Goal: Information Seeking & Learning: Learn about a topic

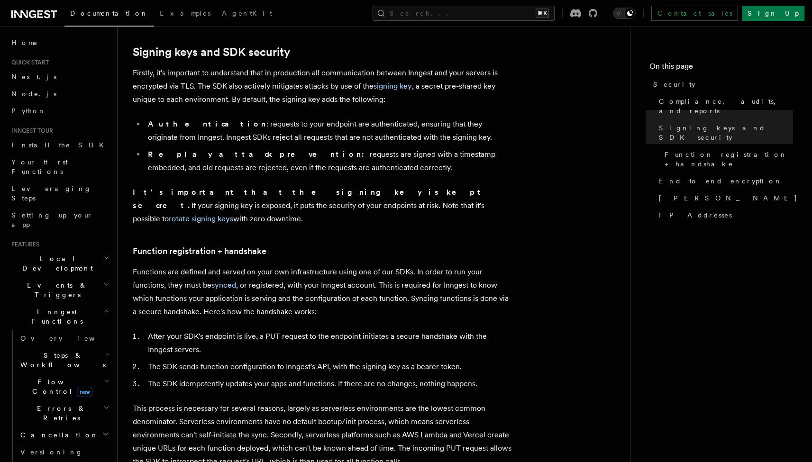
click at [99, 5] on link "Documentation" at bounding box center [109, 15] width 90 height 24
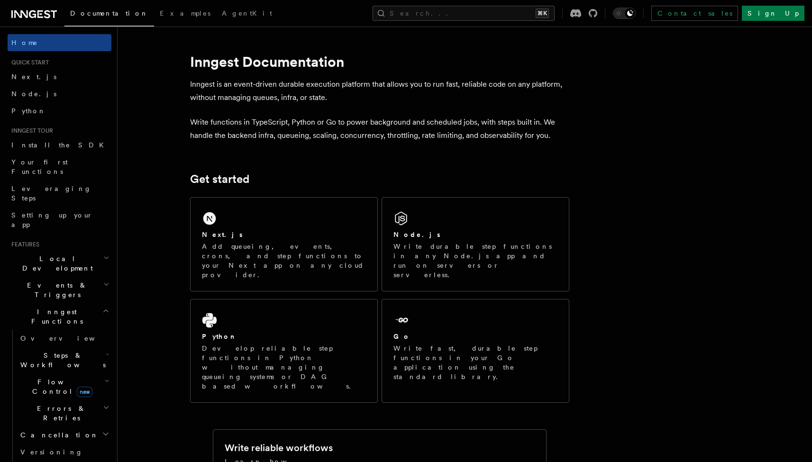
click at [55, 0] on div "Documentation Examples AgentKit Search... ⌘K Contact sales Sign Up" at bounding box center [406, 13] width 812 height 27
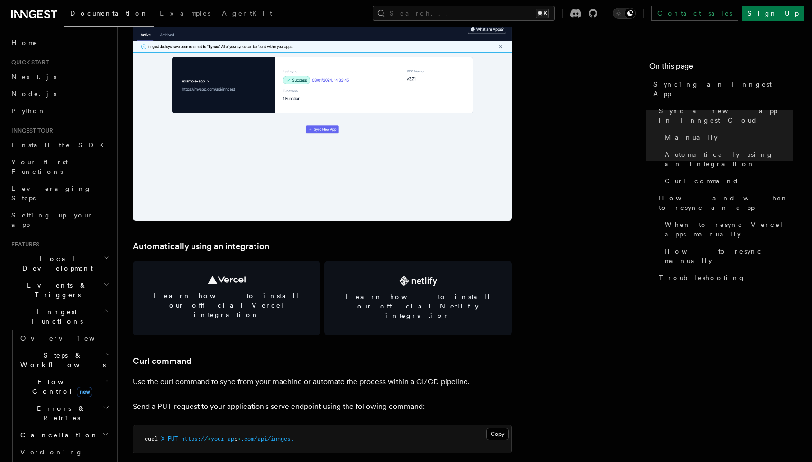
scroll to position [1174, 0]
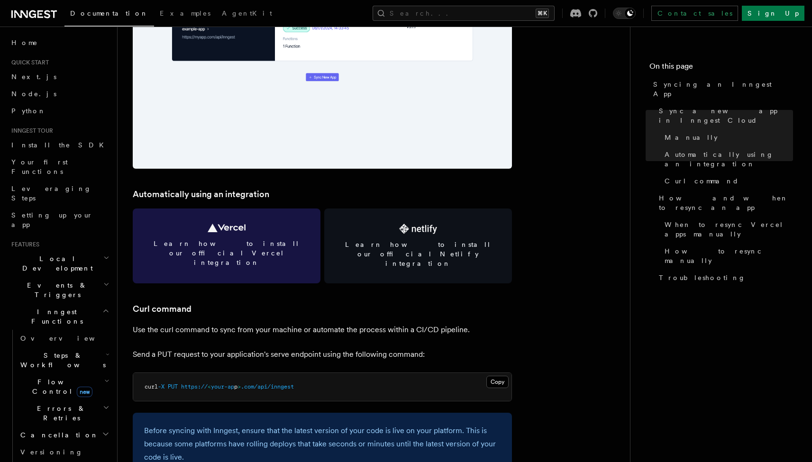
click at [236, 235] on link "Learn how to install our official Vercel integration" at bounding box center [227, 246] width 188 height 75
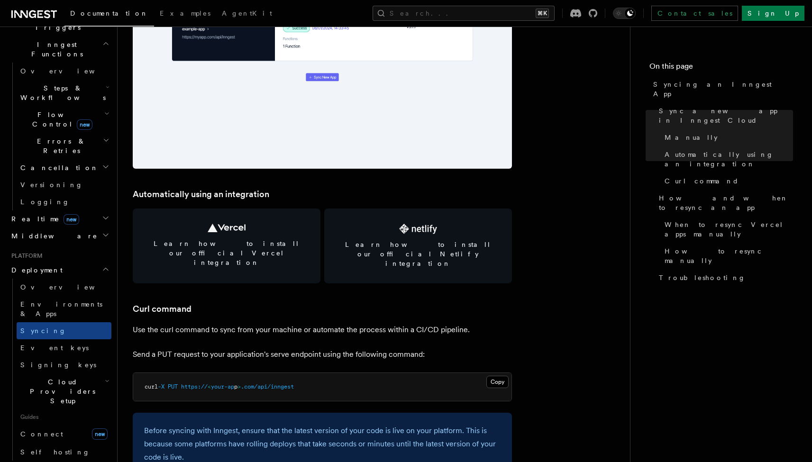
scroll to position [321, 0]
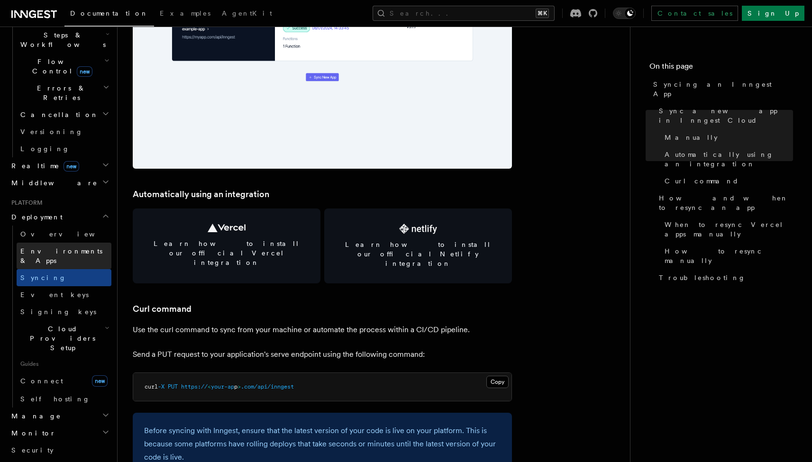
click at [37, 247] on span "Environments & Apps" at bounding box center [65, 256] width 91 height 19
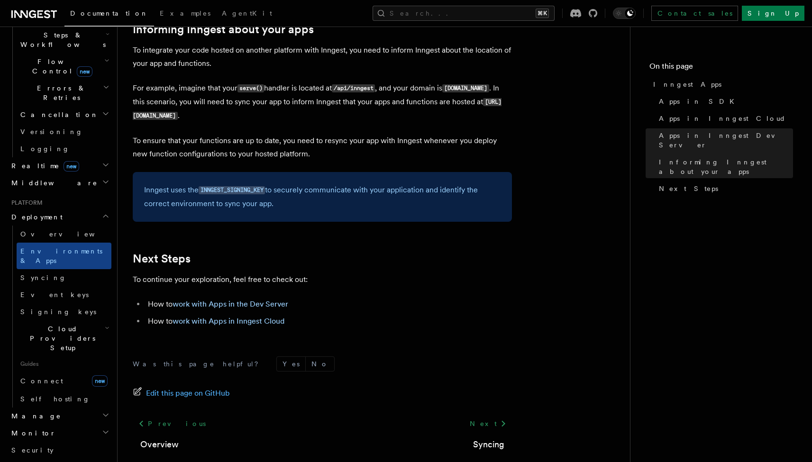
scroll to position [1495, 0]
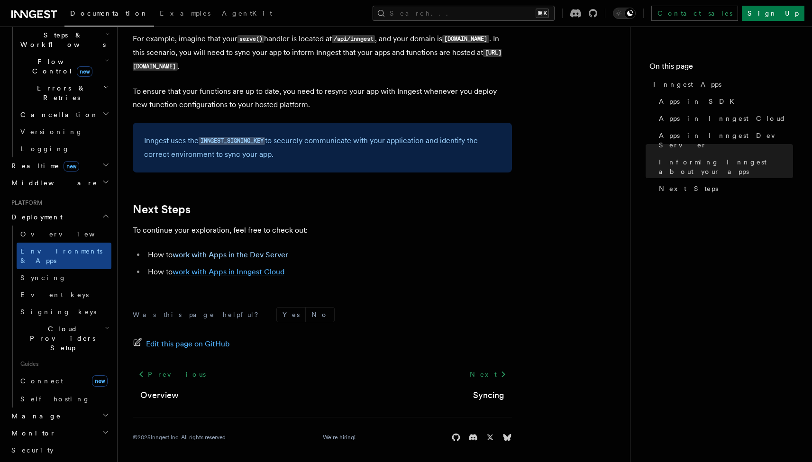
click at [236, 268] on link "work with Apps in Inngest Cloud" at bounding box center [229, 271] width 112 height 9
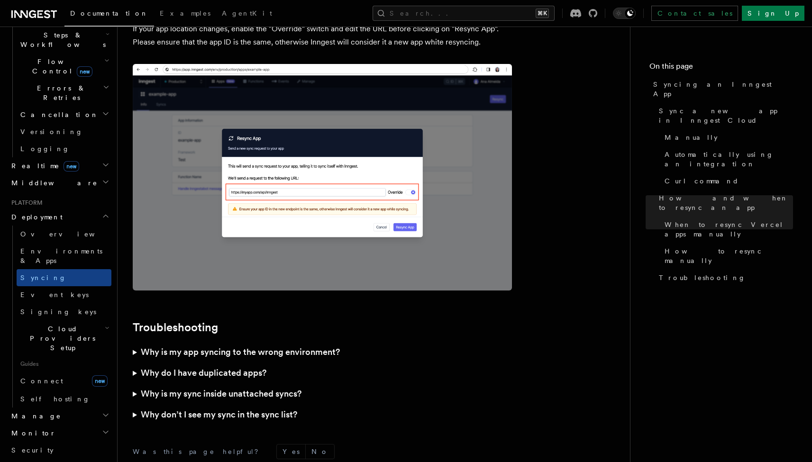
scroll to position [2618, 0]
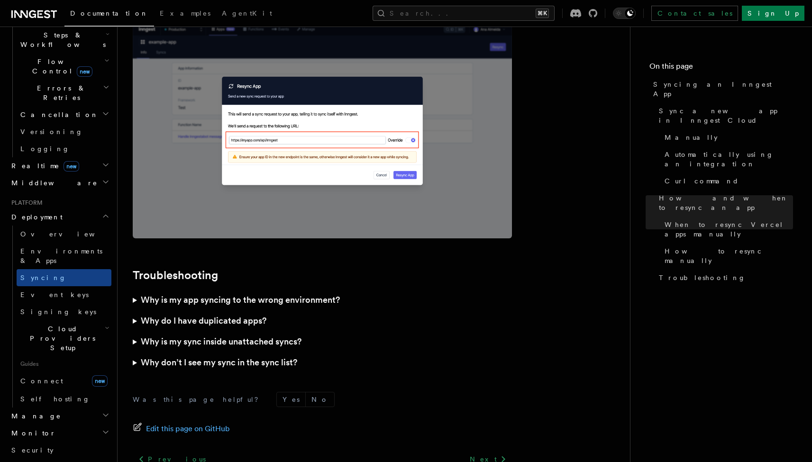
click at [137, 290] on summary "Why is my app syncing to the wrong environment?" at bounding box center [322, 300] width 379 height 21
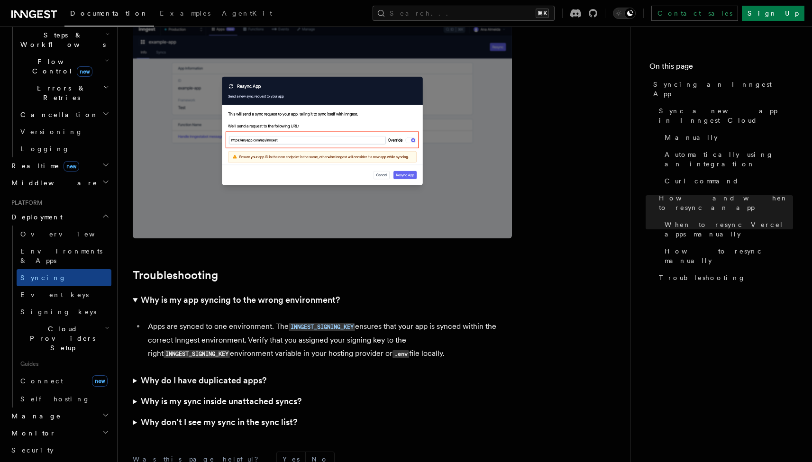
scroll to position [2682, 0]
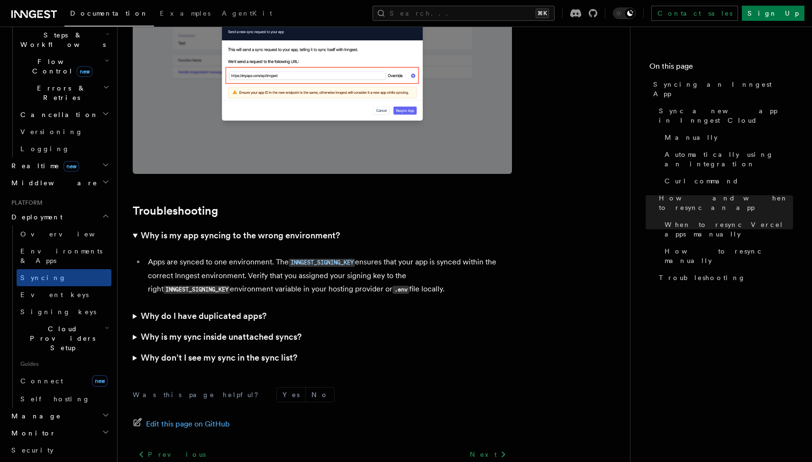
click at [137, 306] on summary "Why do I have duplicated apps?" at bounding box center [322, 316] width 379 height 21
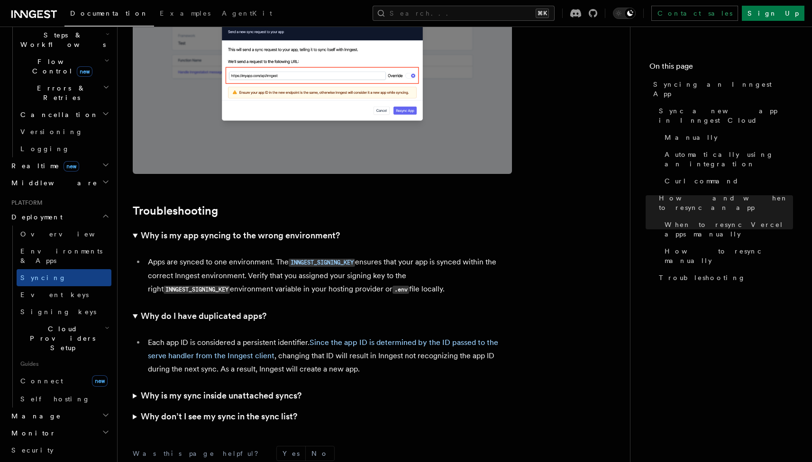
scroll to position [2740, 0]
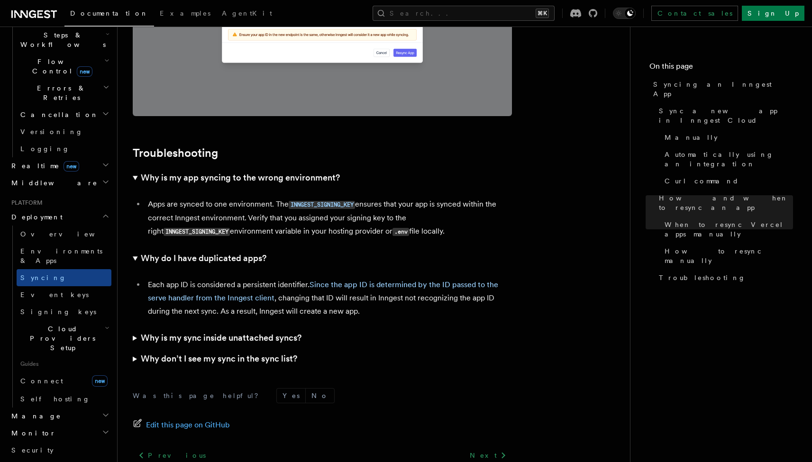
click at [133, 328] on summary "Why is my sync inside unattached syncs?" at bounding box center [322, 338] width 379 height 21
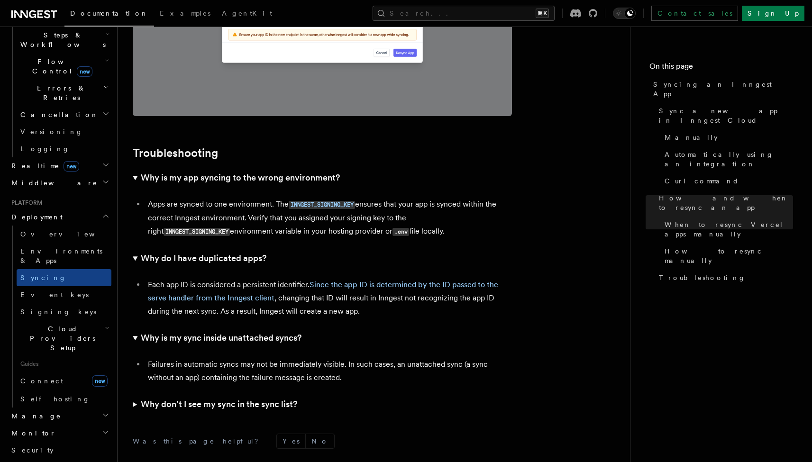
scroll to position [2800, 0]
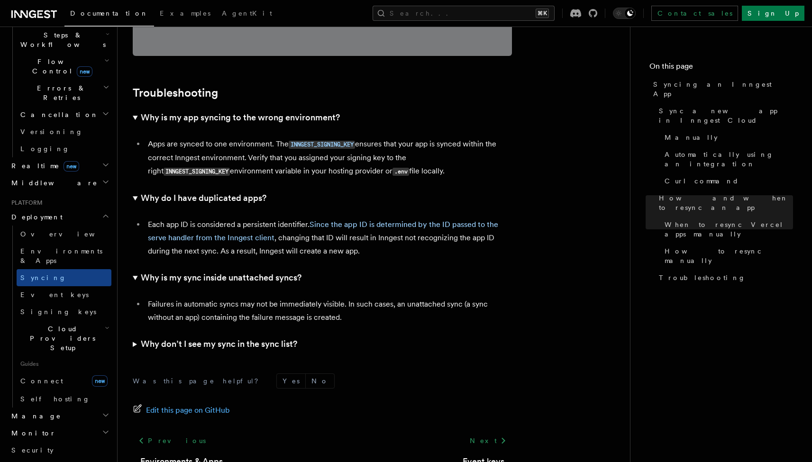
click at [135, 334] on summary "Why don’t I see my sync in the sync list?" at bounding box center [322, 344] width 379 height 21
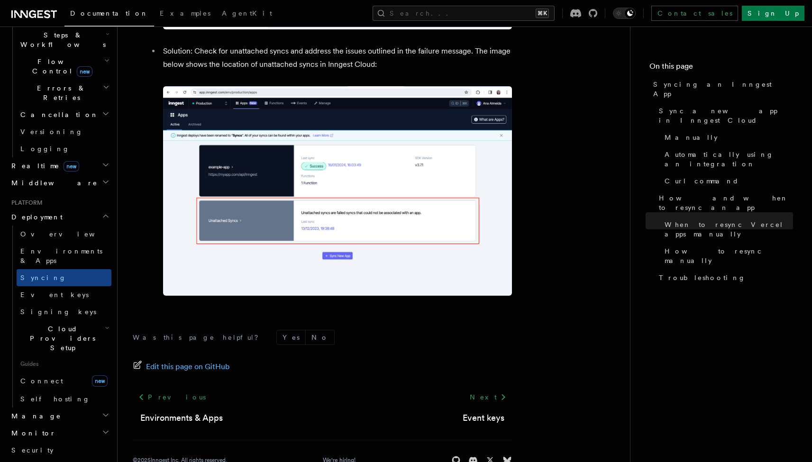
scroll to position [3764, 0]
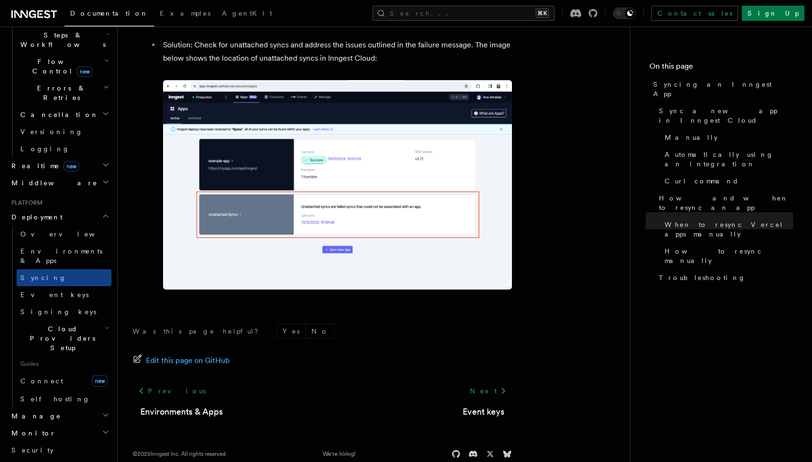
click at [35, 324] on span "Cloud Providers Setup" at bounding box center [61, 338] width 88 height 28
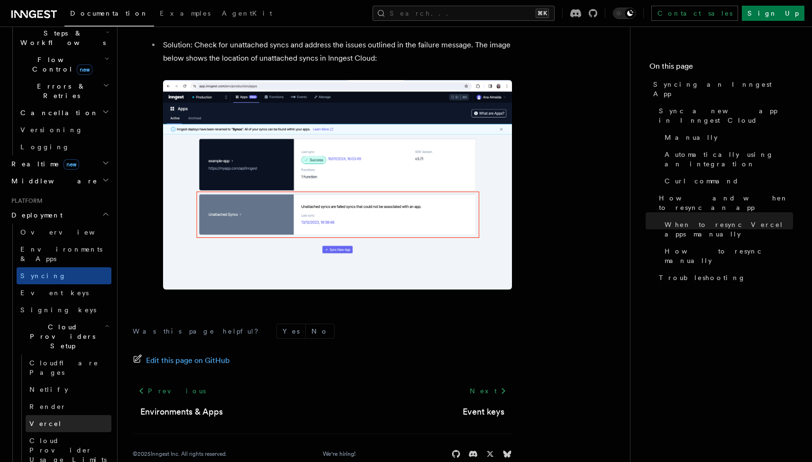
click at [48, 420] on span "Vercel" at bounding box center [45, 424] width 33 height 8
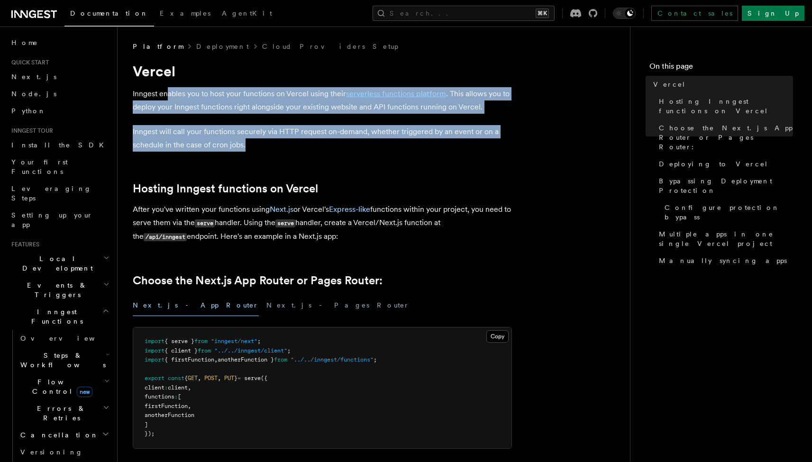
drag, startPoint x: 275, startPoint y: 147, endPoint x: 169, endPoint y: 90, distance: 121.1
click at [169, 90] on p "Inngest enables you to host your functions on Vercel using their serverless fun…" at bounding box center [322, 100] width 379 height 27
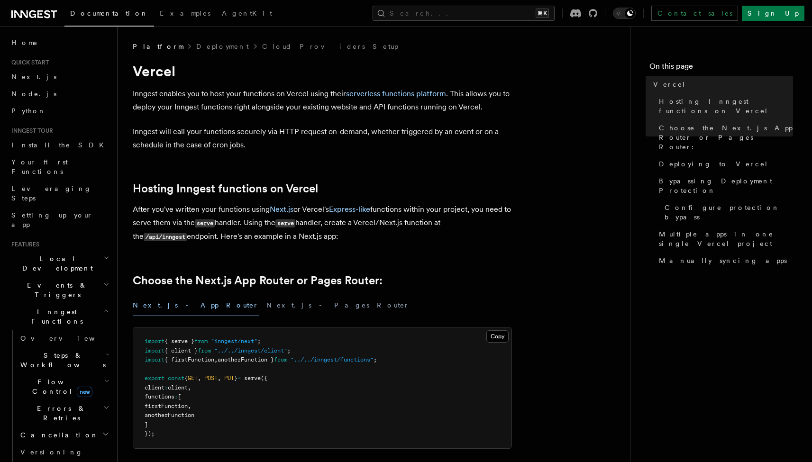
click at [169, 90] on p "Inngest enables you to host your functions on Vercel using their serverless fun…" at bounding box center [322, 100] width 379 height 27
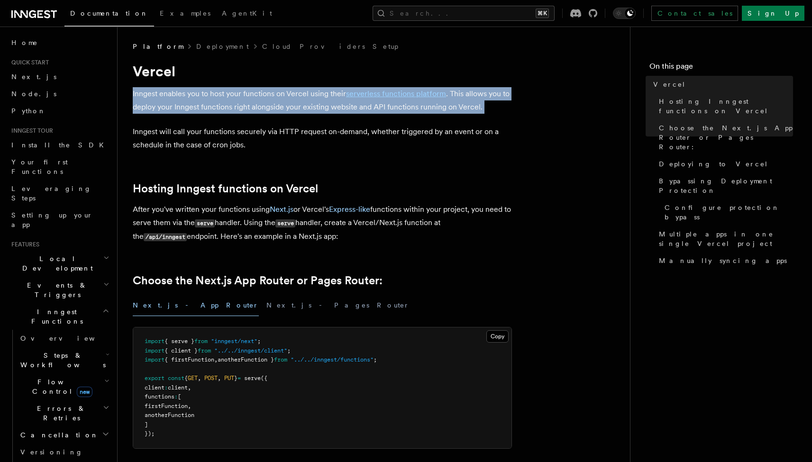
click at [169, 90] on p "Inngest enables you to host your functions on Vercel using their serverless fun…" at bounding box center [322, 100] width 379 height 27
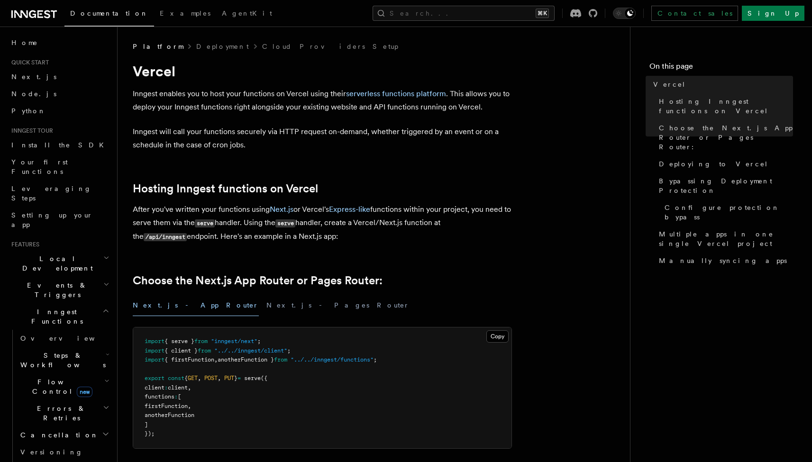
click at [233, 133] on p "Inngest will call your functions securely via HTTP request on-demand, whether t…" at bounding box center [322, 138] width 379 height 27
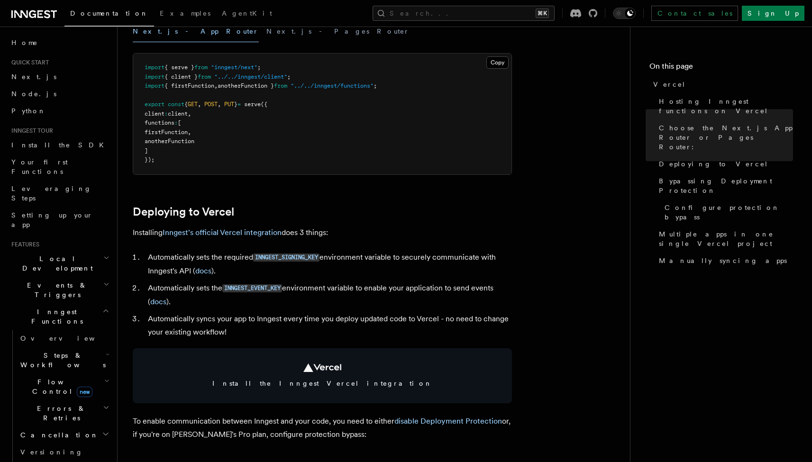
scroll to position [305, 0]
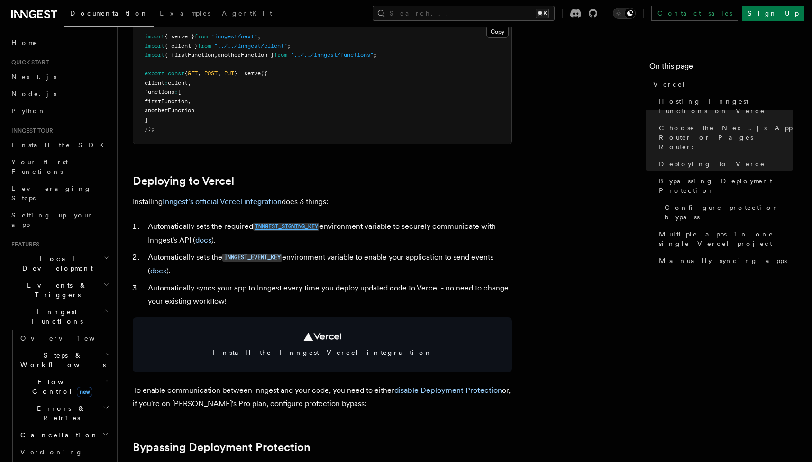
click at [283, 225] on code "INNGEST_SIGNING_KEY" at bounding box center [286, 227] width 66 height 8
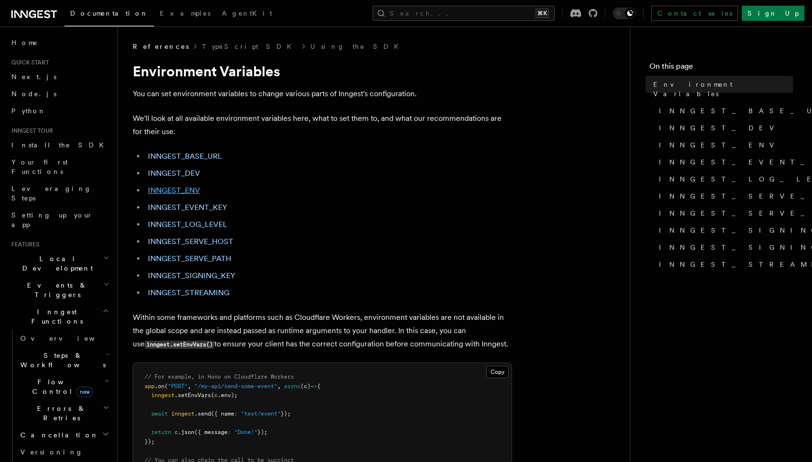
click at [177, 191] on link "INNGEST_ENV" at bounding box center [174, 190] width 52 height 9
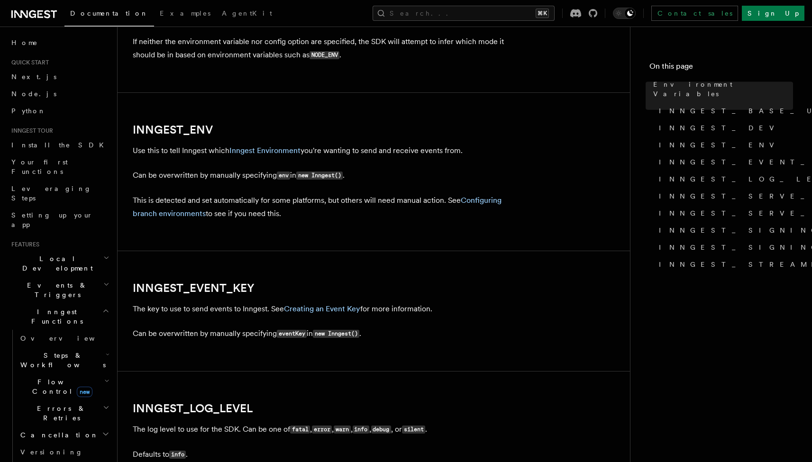
scroll to position [919, 0]
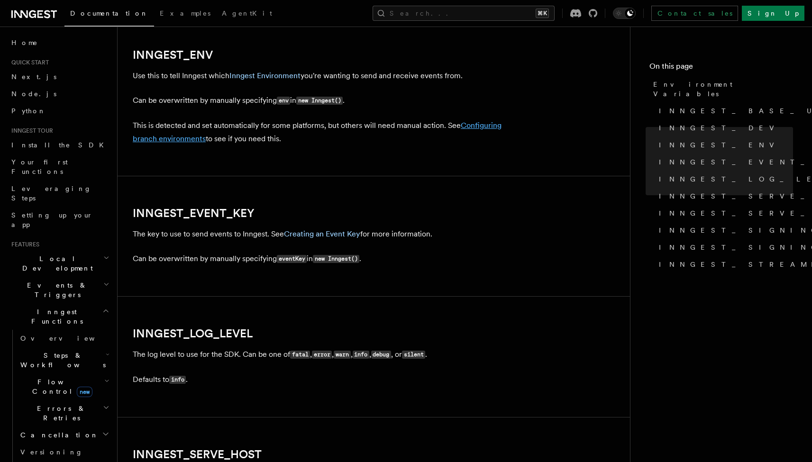
click at [184, 138] on link "Configuring branch environments" at bounding box center [317, 132] width 369 height 22
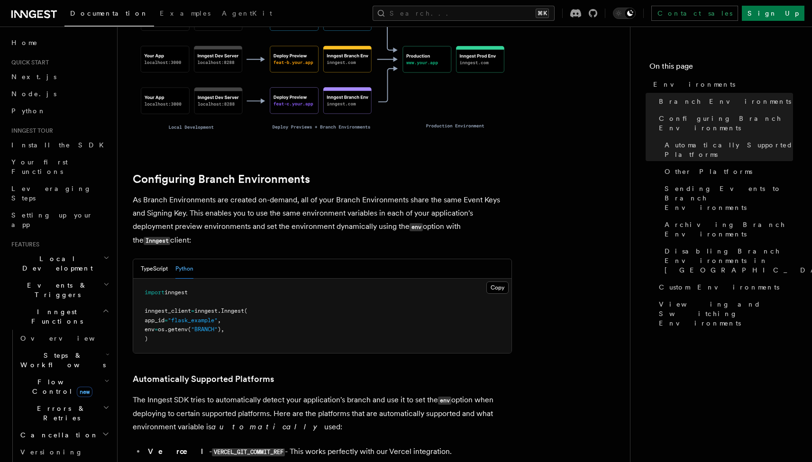
scroll to position [803, 0]
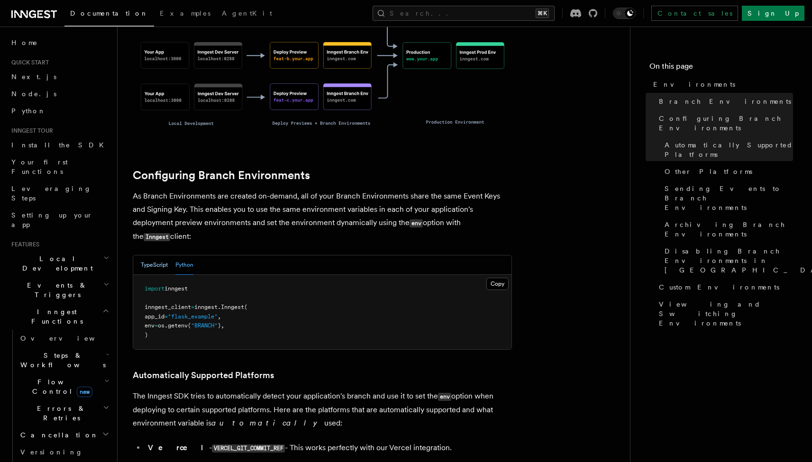
click at [153, 256] on button "TypeScript" at bounding box center [154, 265] width 27 height 19
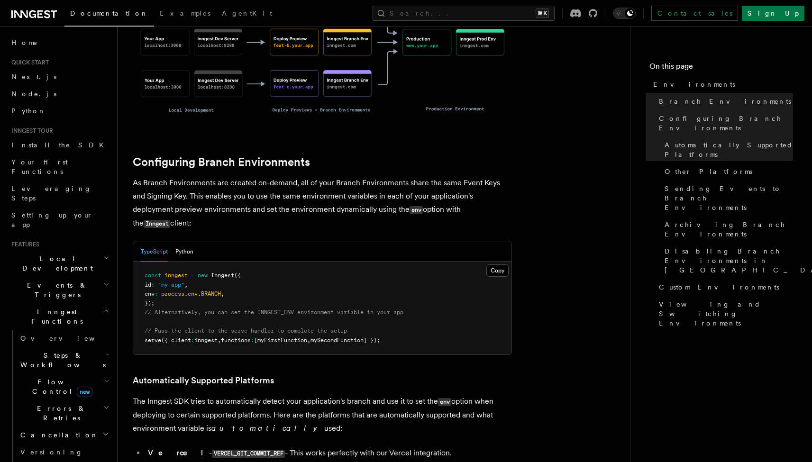
scroll to position [834, 0]
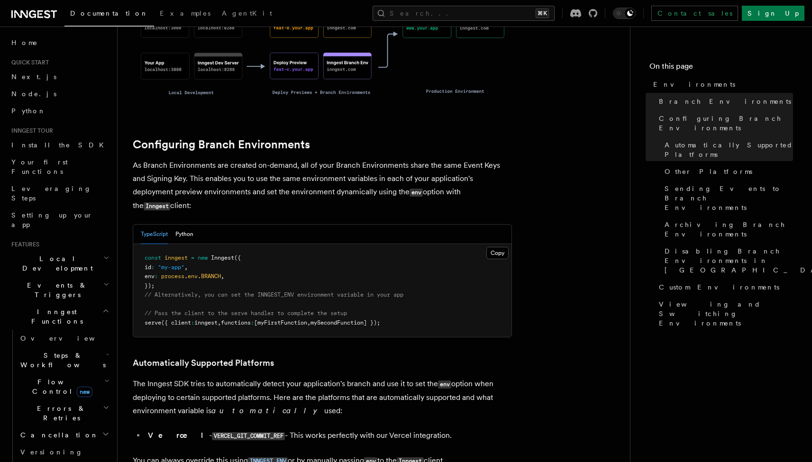
click at [287, 292] on span "// Alternatively, you can set the INNGEST_ENV environment variable in your app" at bounding box center [274, 295] width 259 height 7
copy span "INNGEST_ENV"
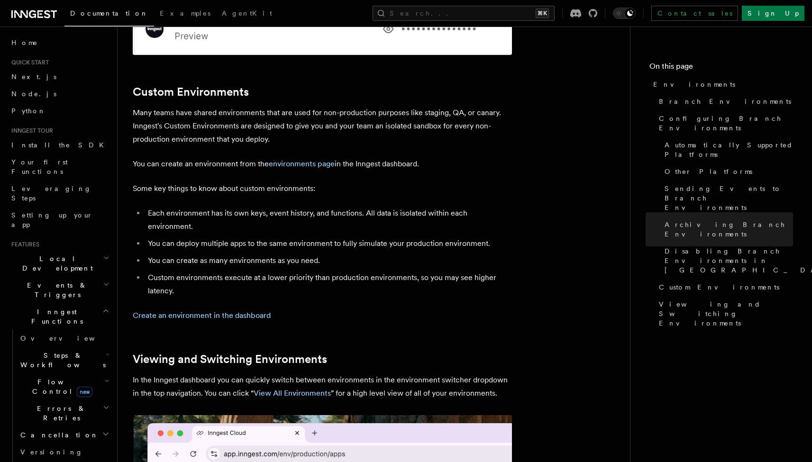
scroll to position [1899, 0]
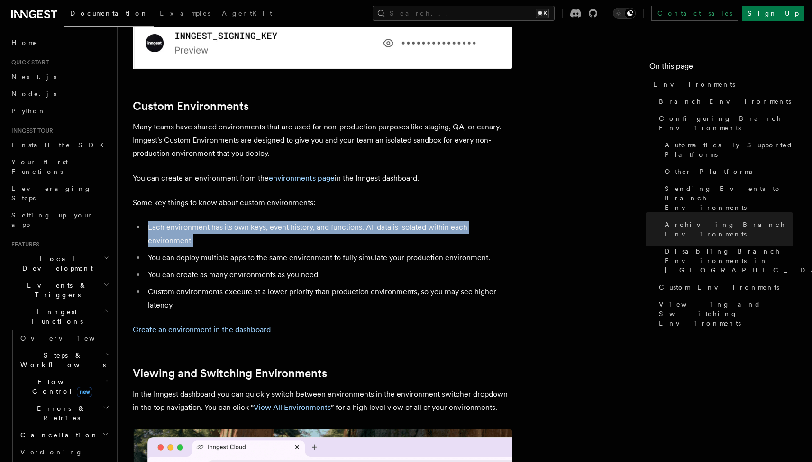
drag, startPoint x: 293, startPoint y: 188, endPoint x: 135, endPoint y: 165, distance: 159.7
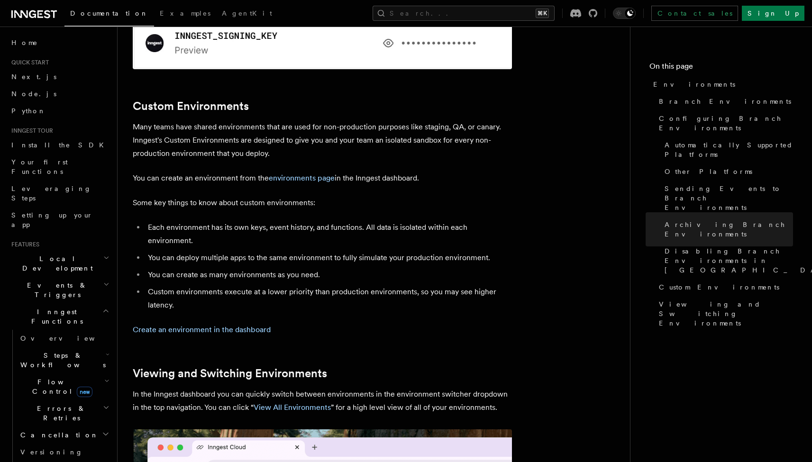
click at [167, 251] on li "You can deploy multiple apps to the same environment to fully simulate your pro…" at bounding box center [328, 257] width 367 height 13
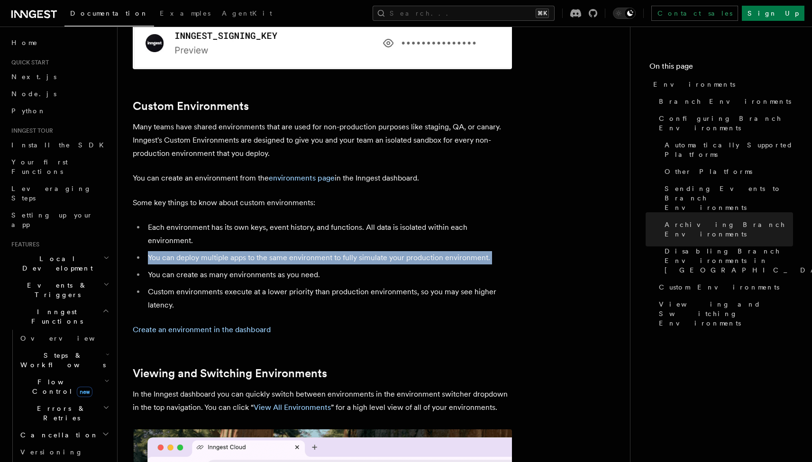
click at [167, 251] on li "You can deploy multiple apps to the same environment to fully simulate your pro…" at bounding box center [328, 257] width 367 height 13
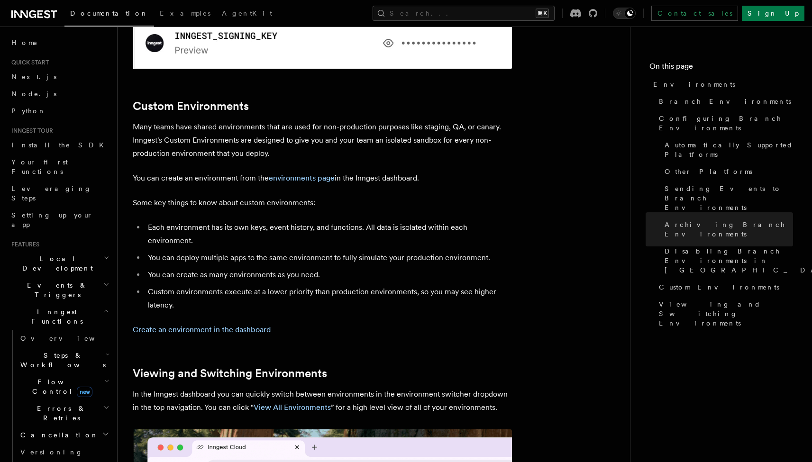
click at [170, 268] on li "You can create as many environments as you need." at bounding box center [328, 274] width 367 height 13
click at [203, 285] on li "Custom environments execute at a lower priority than production environments, s…" at bounding box center [328, 298] width 367 height 27
click at [202, 285] on li "Custom environments execute at a lower priority than production environments, s…" at bounding box center [328, 298] width 367 height 27
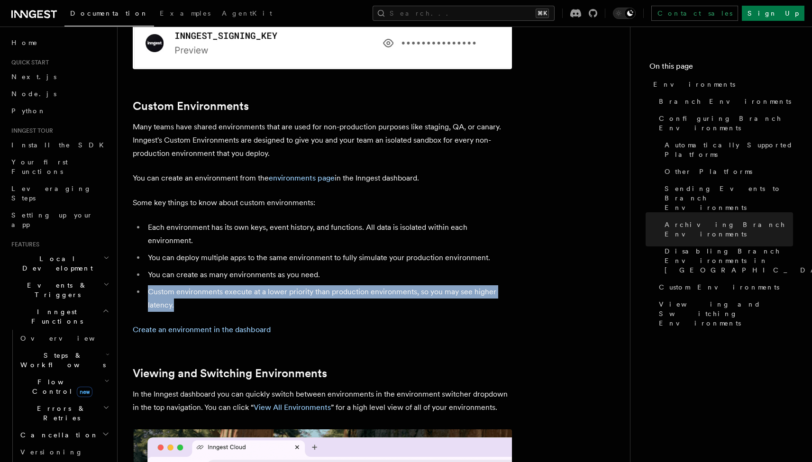
click at [202, 285] on li "Custom environments execute at a lower priority than production environments, s…" at bounding box center [328, 298] width 367 height 27
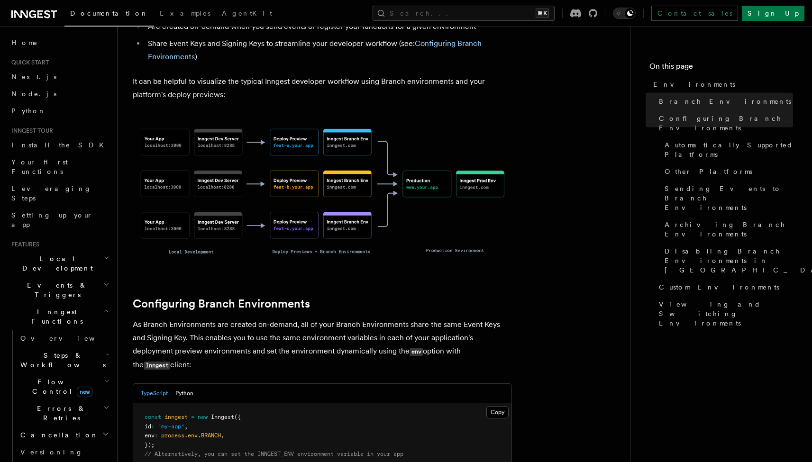
scroll to position [0, 0]
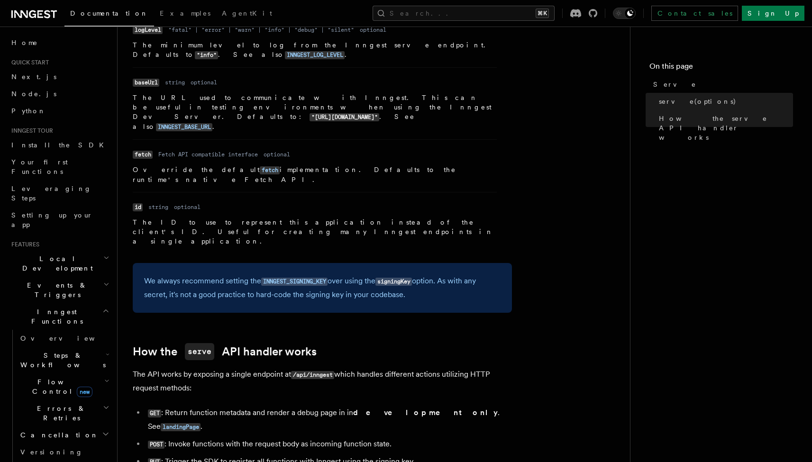
scroll to position [844, 0]
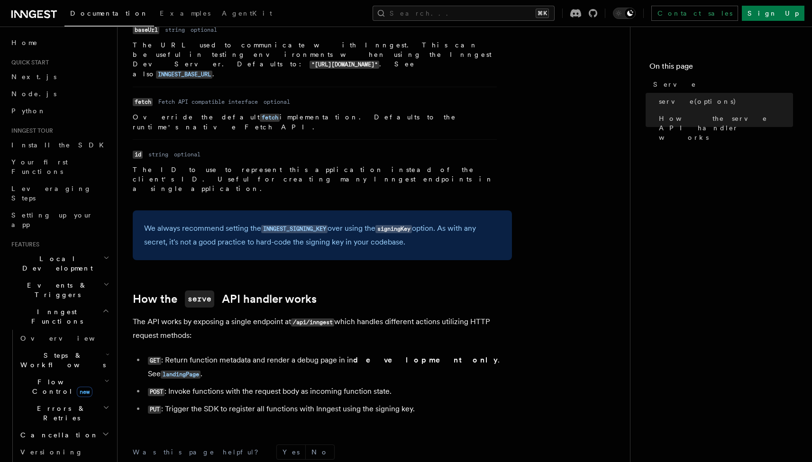
click at [61, 250] on h2 "Local Development" at bounding box center [60, 263] width 104 height 27
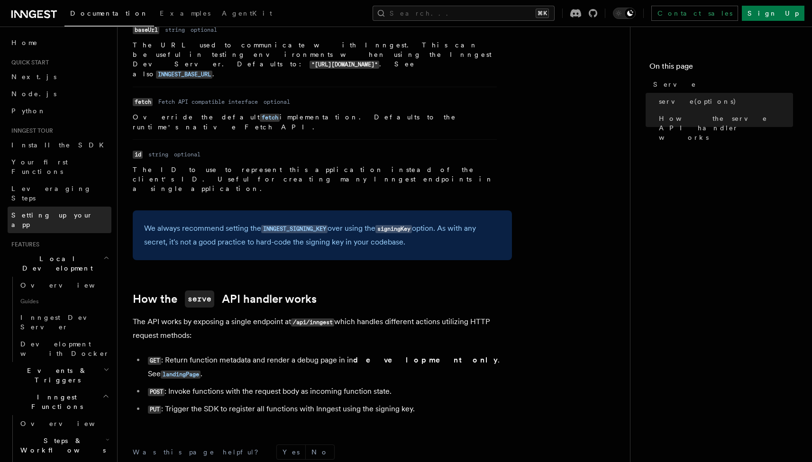
click at [45, 211] on span "Setting up your app" at bounding box center [61, 220] width 100 height 19
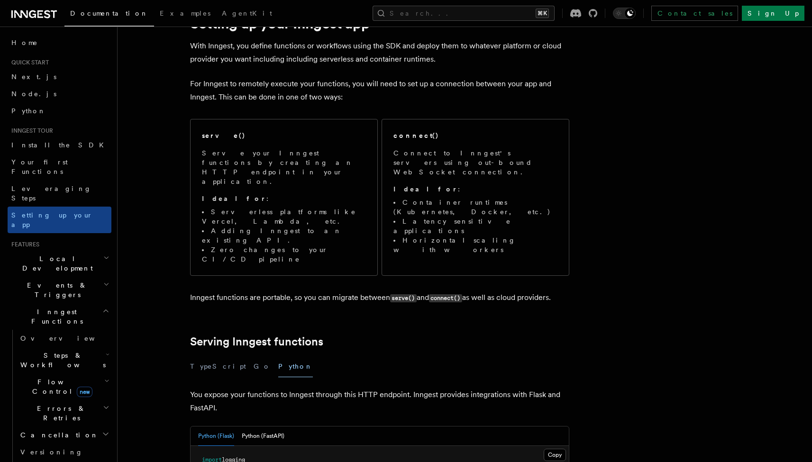
scroll to position [176, 0]
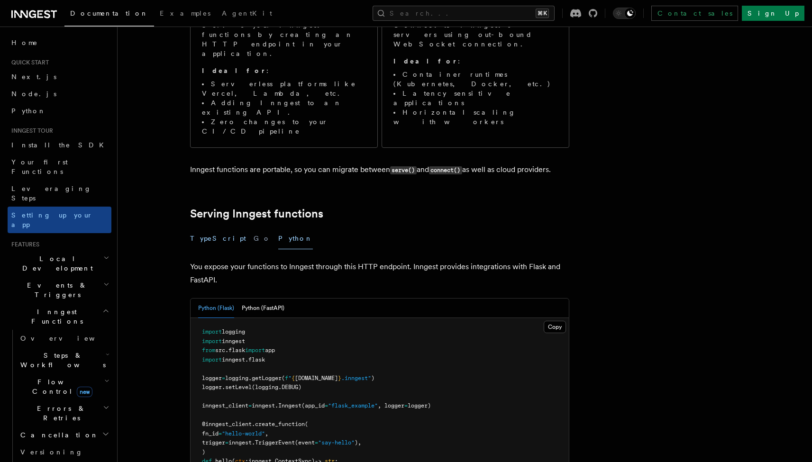
click at [209, 228] on button "TypeScript" at bounding box center [218, 238] width 56 height 21
